Goal: Transaction & Acquisition: Book appointment/travel/reservation

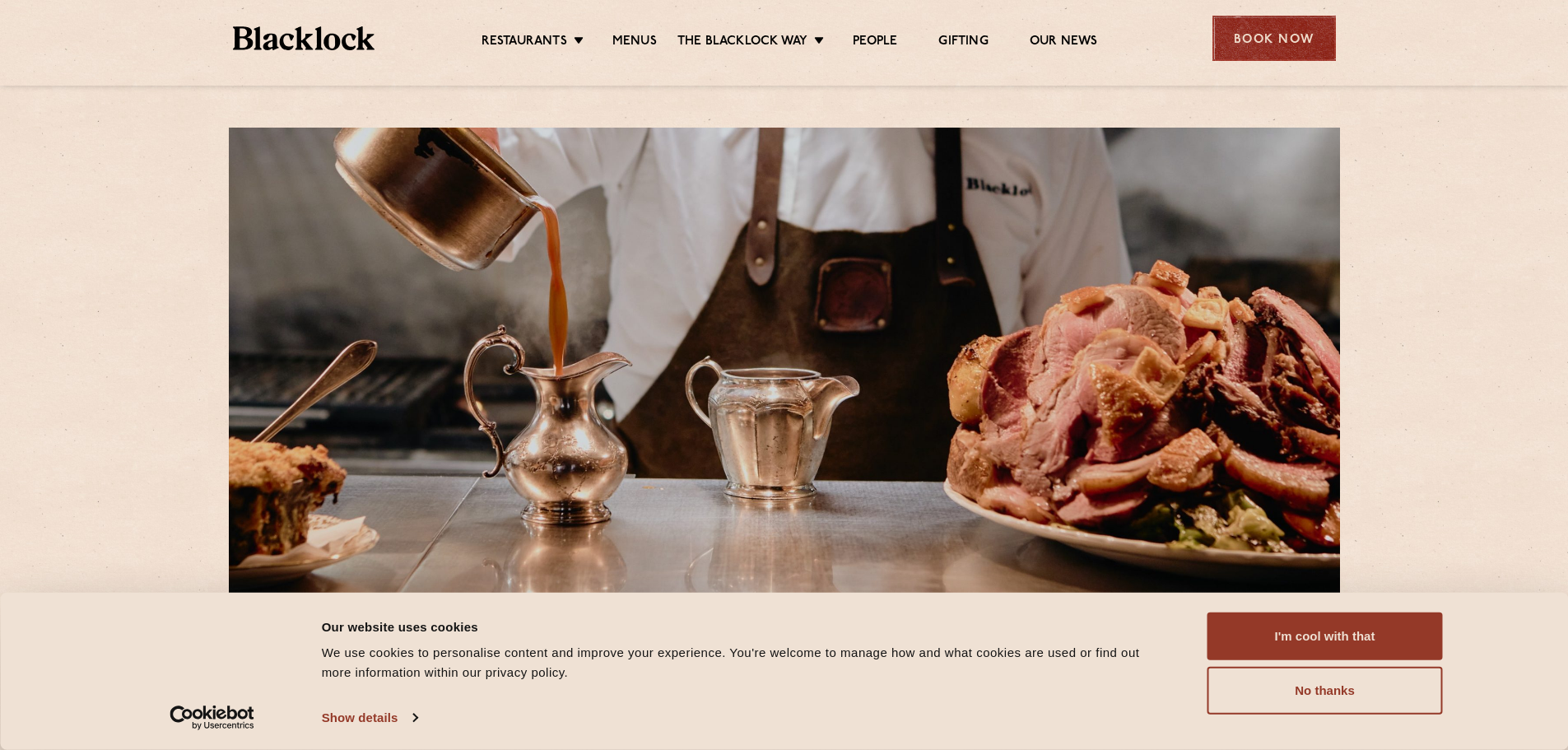
click at [1260, 33] on div "Book Now" at bounding box center [1274, 39] width 124 height 45
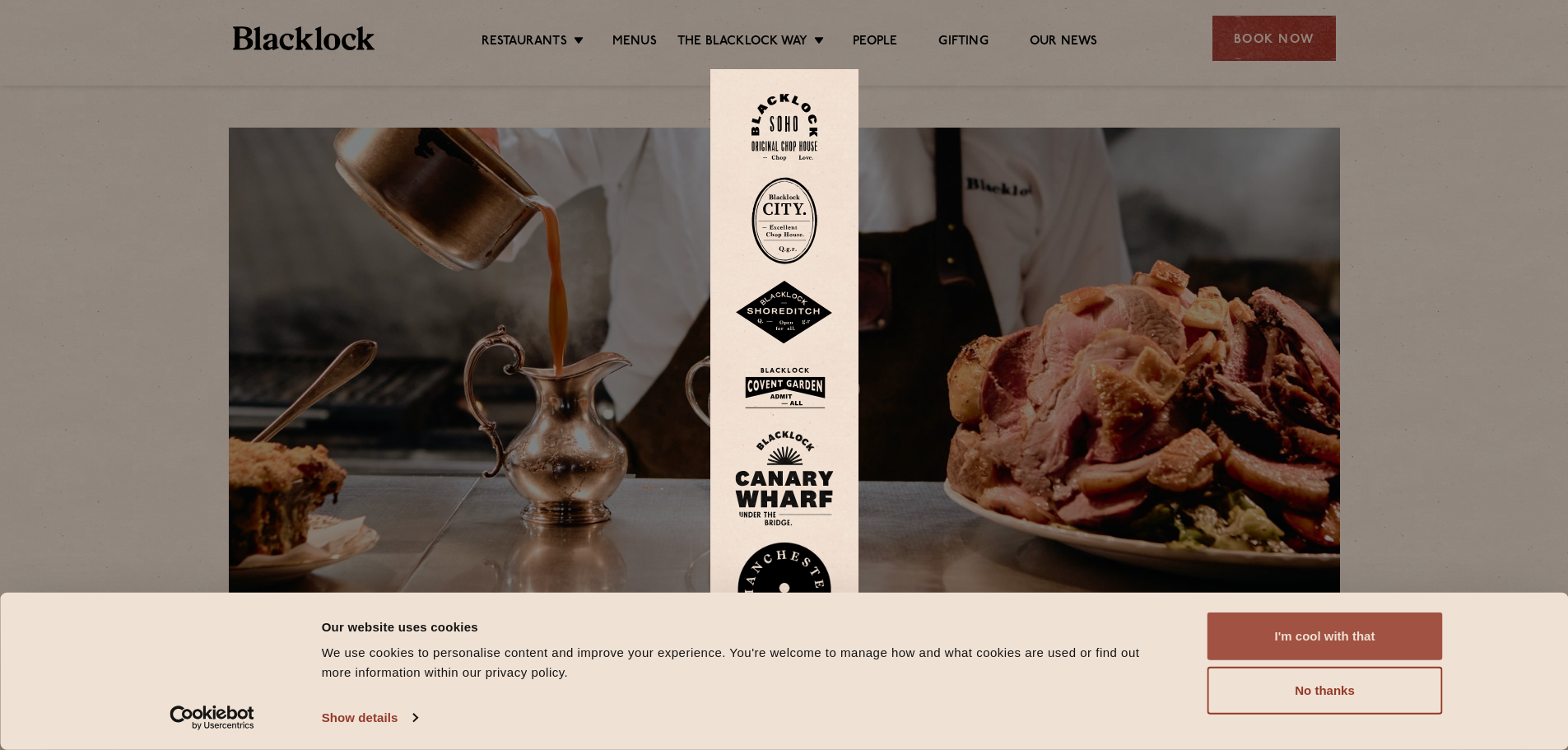
click at [1338, 646] on button "I'm cool with that" at bounding box center [1326, 636] width 236 height 48
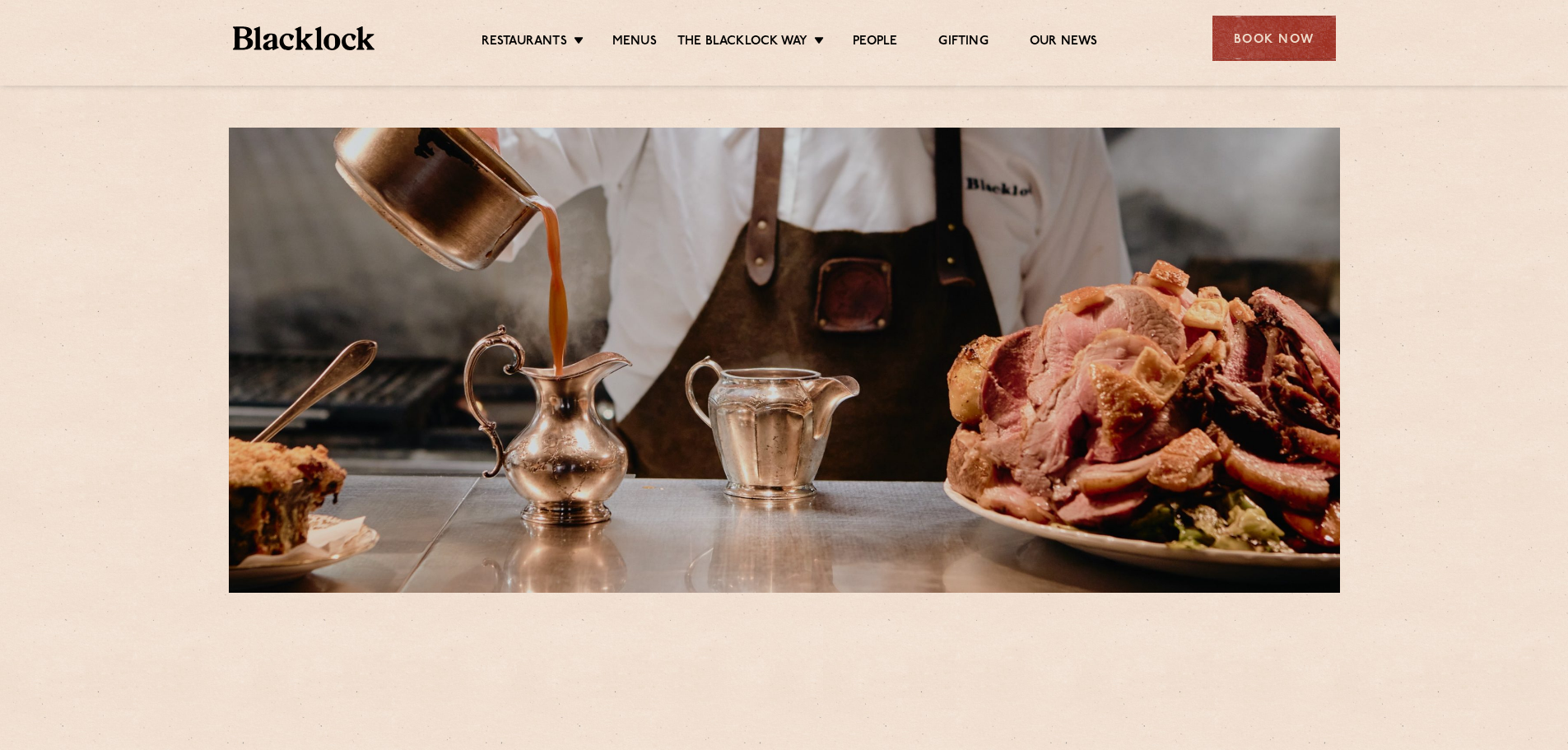
click at [1289, 66] on div "Restaurants [GEOGRAPHIC_DATA] [GEOGRAPHIC_DATA] [GEOGRAPHIC_DATA] [GEOGRAPHIC_D…" at bounding box center [785, 37] width 1153 height 74
click at [1281, 42] on div "Book Now" at bounding box center [1274, 39] width 124 height 45
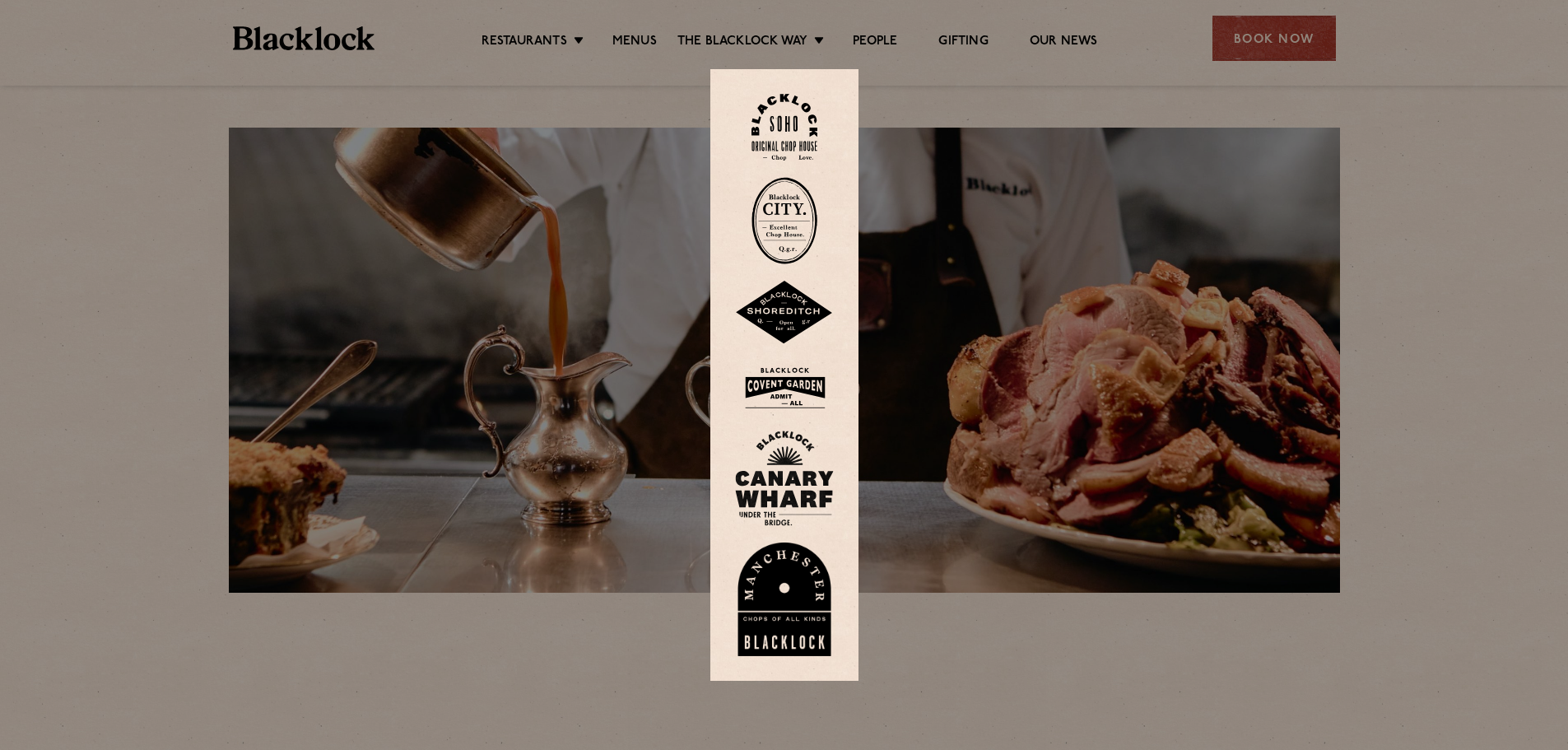
click at [798, 322] on img at bounding box center [784, 313] width 99 height 64
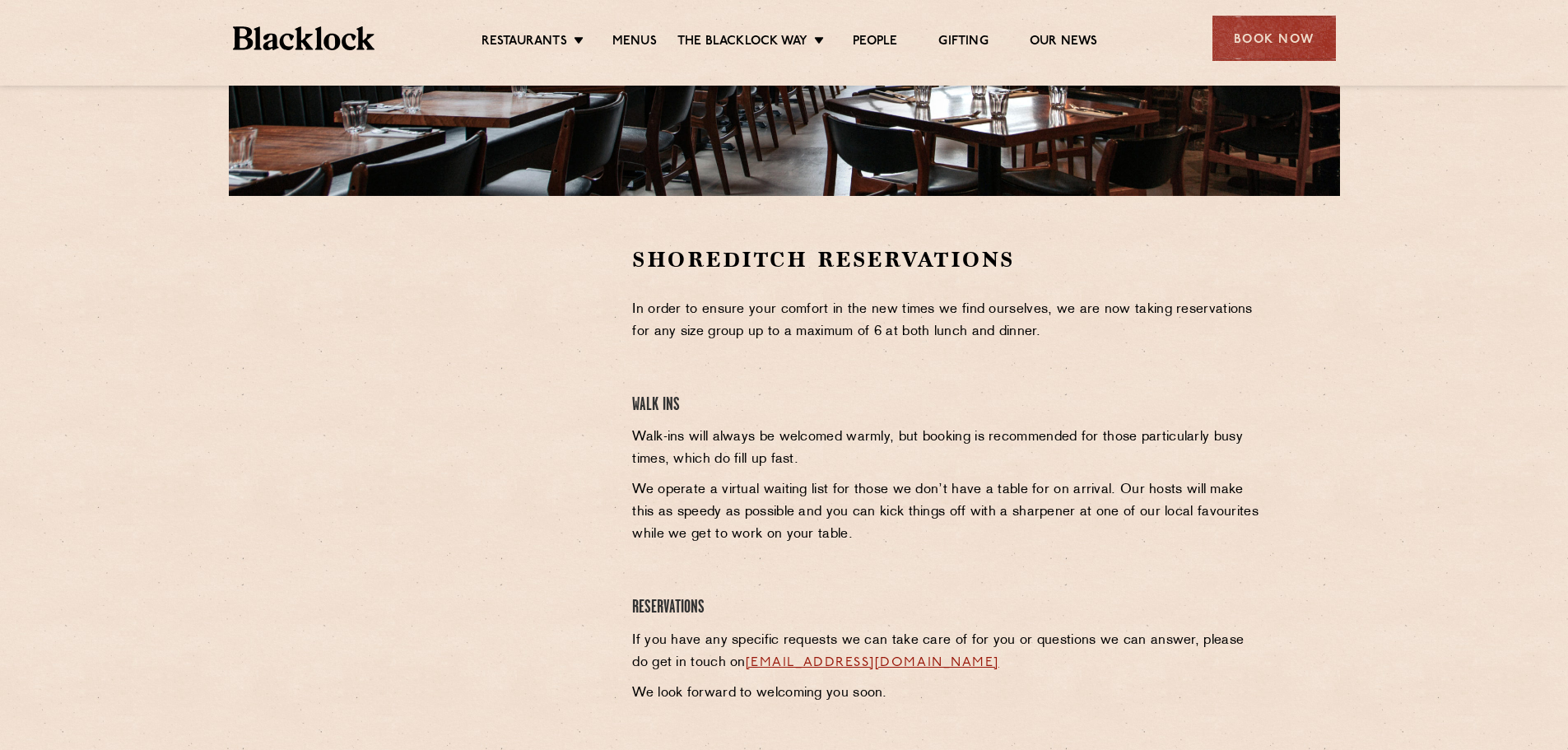
scroll to position [396, 0]
